Goal: Task Accomplishment & Management: Manage account settings

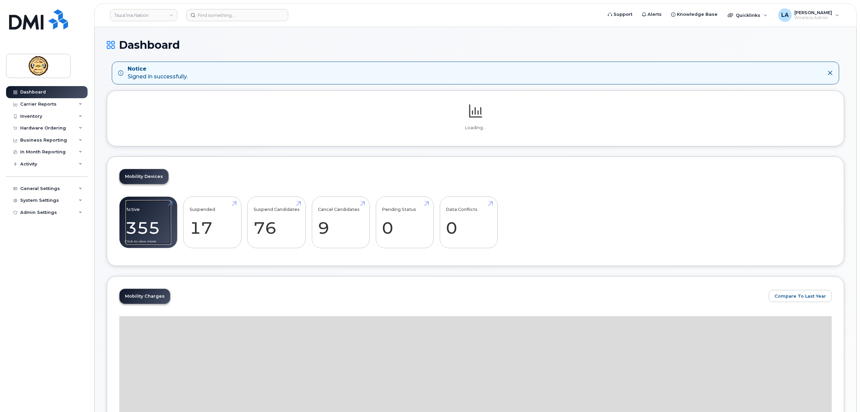
click at [136, 228] on link "Active 355 26%" at bounding box center [148, 222] width 45 height 44
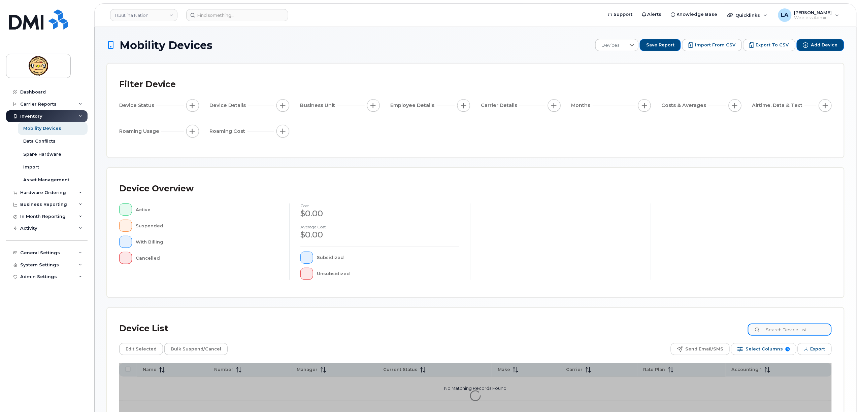
click at [775, 326] on input at bounding box center [790, 330] width 84 height 12
paste input "[PERSON_NAME]"
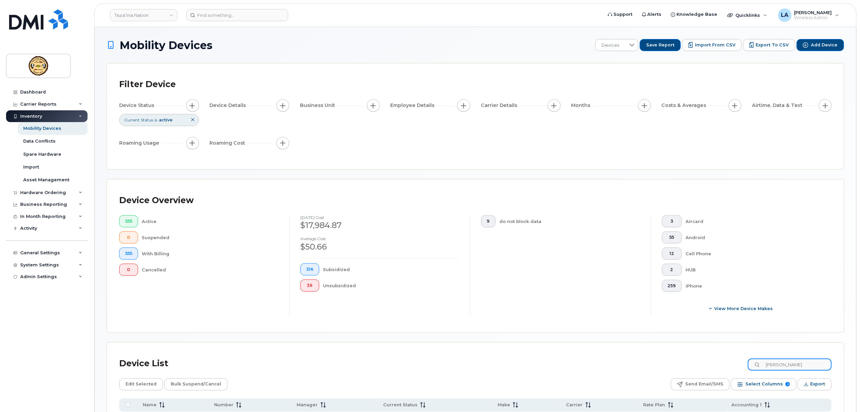
scroll to position [87, 0]
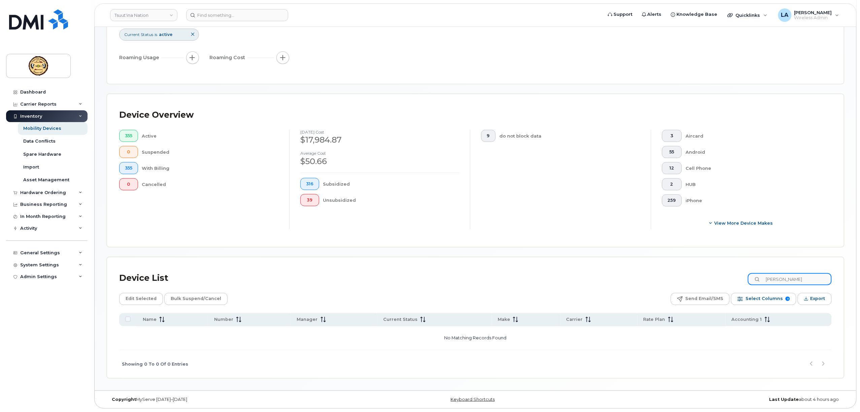
drag, startPoint x: 815, startPoint y: 279, endPoint x: 785, endPoint y: 278, distance: 29.6
click at [785, 278] on input "[PERSON_NAME]" at bounding box center [790, 279] width 84 height 12
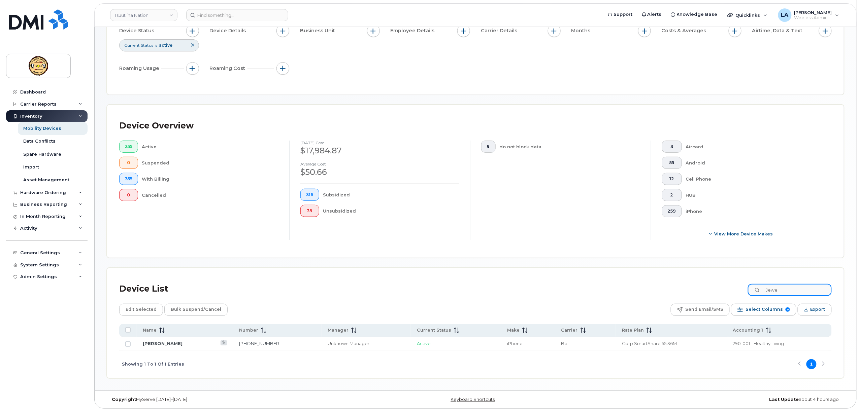
type input "Jewel"
click at [160, 342] on link "[PERSON_NAME]" at bounding box center [163, 343] width 40 height 5
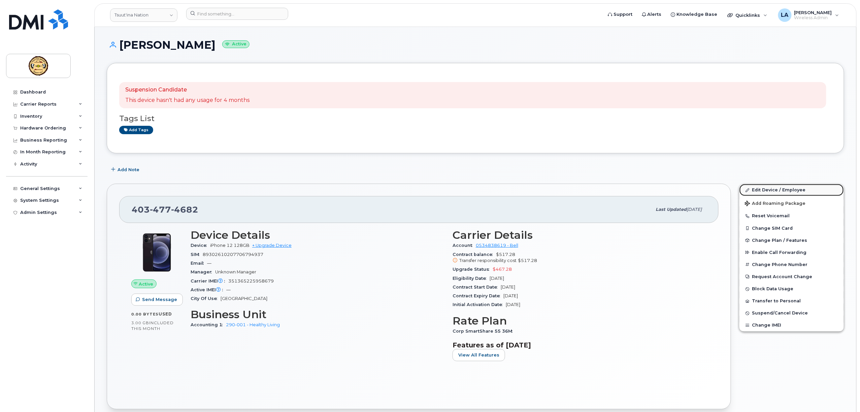
click at [772, 190] on link "Edit Device / Employee" at bounding box center [791, 190] width 104 height 12
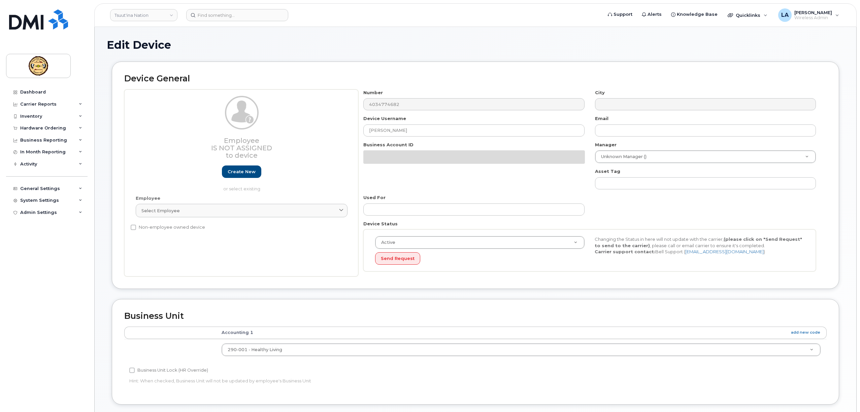
select select "4797888"
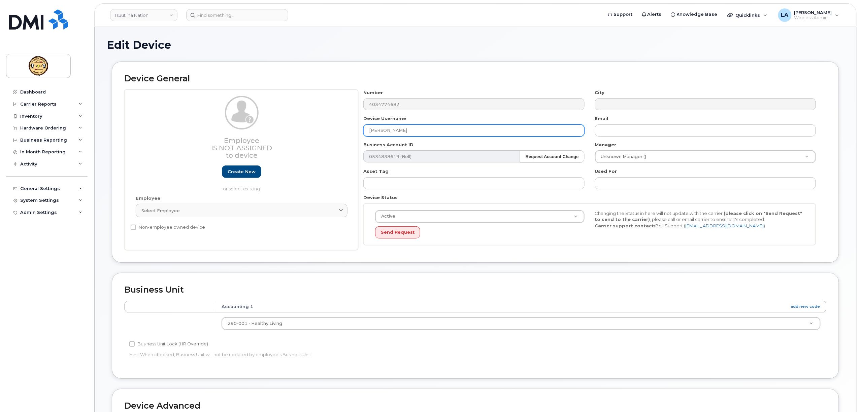
drag, startPoint x: 419, startPoint y: 131, endPoint x: 284, endPoint y: 127, distance: 134.7
click at [286, 128] on div "Employee Is not assigned to device Create new or select existing Employee Selec…" at bounding box center [475, 170] width 702 height 161
paste input "[PERSON_NAME]"
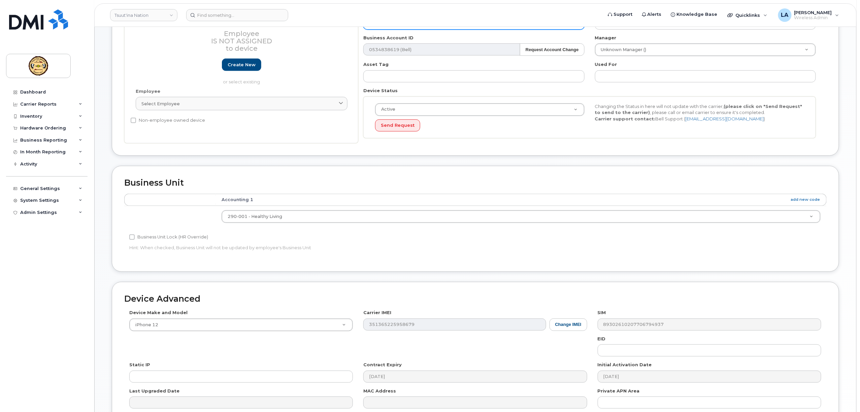
scroll to position [179, 0]
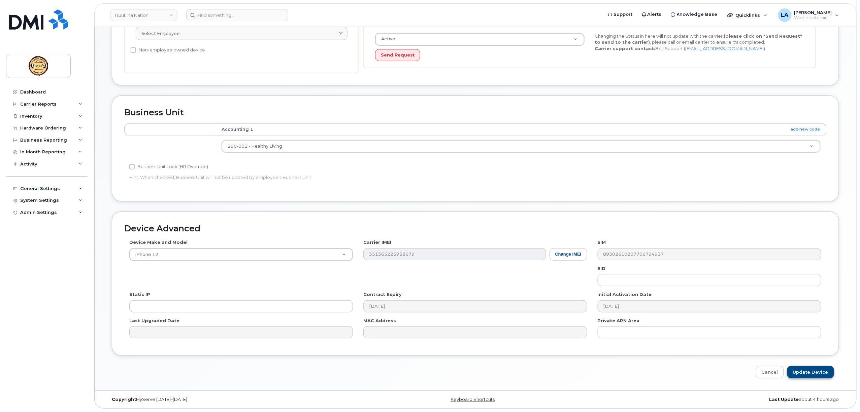
type input "[PERSON_NAME]"
click at [815, 373] on input "Update Device" at bounding box center [810, 372] width 47 height 12
type input "Saving..."
